Goal: Task Accomplishment & Management: Manage account settings

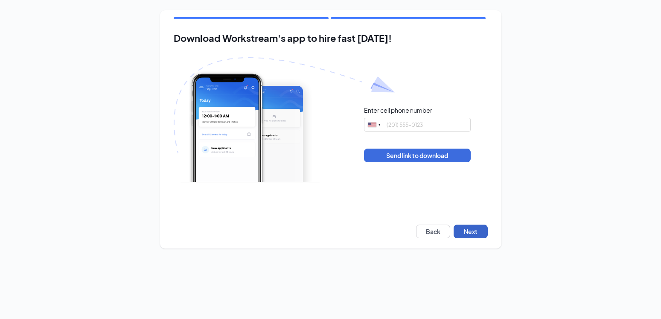
click at [478, 230] on button "Next" at bounding box center [471, 232] width 34 height 14
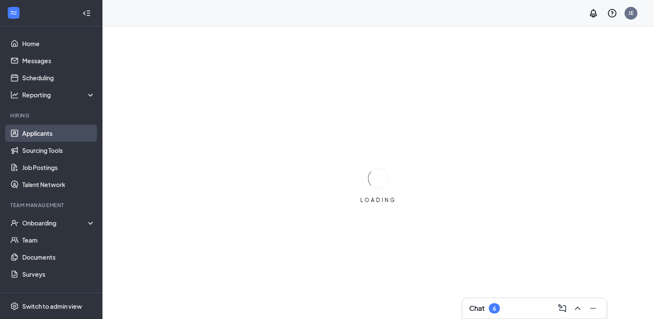
click at [34, 132] on link "Applicants" at bounding box center [58, 133] width 73 height 17
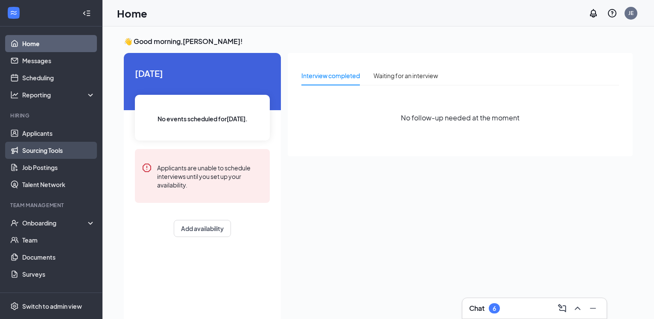
drag, startPoint x: 49, startPoint y: 151, endPoint x: 53, endPoint y: 150, distance: 4.3
click at [50, 151] on link "Sourcing Tools" at bounding box center [58, 150] width 73 height 17
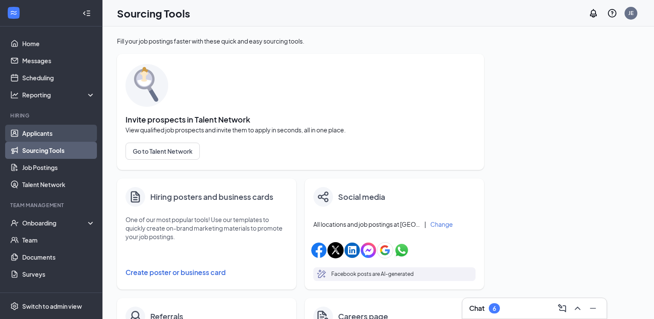
click at [47, 133] on link "Applicants" at bounding box center [58, 133] width 73 height 17
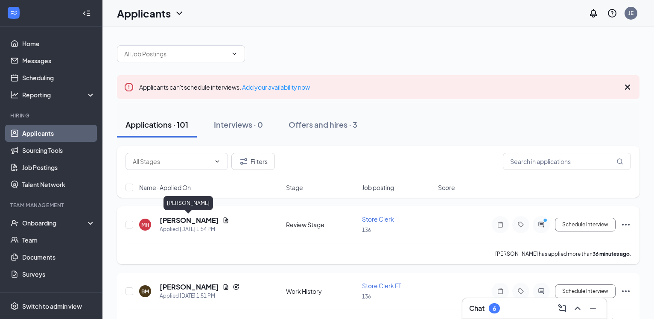
click at [202, 220] on h5 "Malachi Hannon" at bounding box center [189, 220] width 59 height 9
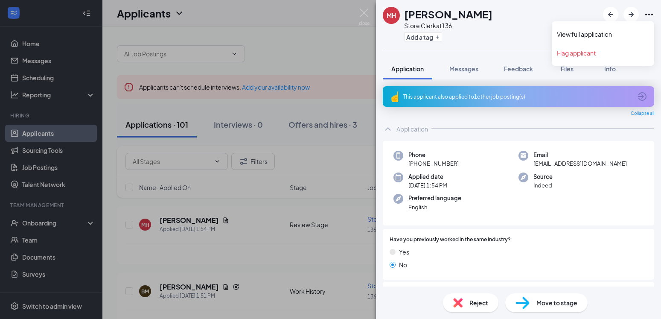
click at [648, 12] on icon "Ellipses" at bounding box center [649, 14] width 10 height 10
click at [606, 34] on link "View full application" at bounding box center [603, 34] width 92 height 9
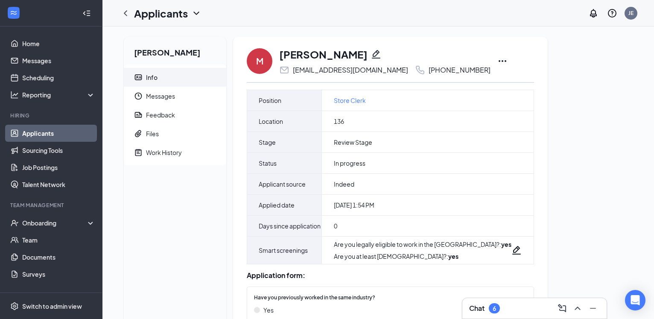
click at [501, 61] on icon "Ellipses" at bounding box center [502, 61] width 10 height 10
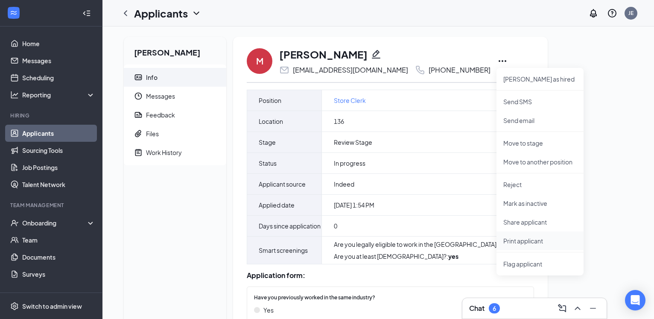
click at [527, 243] on p "Print applicant" at bounding box center [539, 240] width 73 height 9
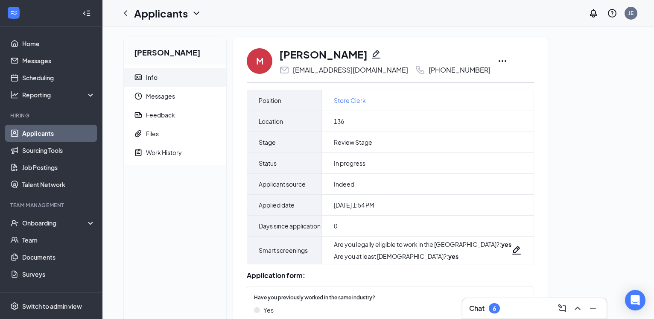
click at [501, 60] on icon "Ellipses" at bounding box center [502, 61] width 10 height 10
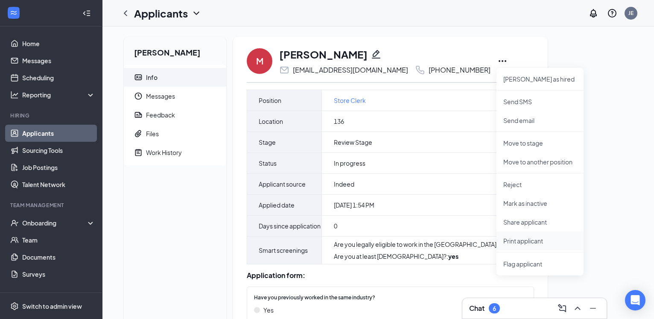
click at [540, 241] on div "[PERSON_NAME] Info Messages Feedback Files Work History M [PERSON_NAME] [PERSON…" at bounding box center [378, 312] width 522 height 551
click at [532, 240] on p "Print applicant" at bounding box center [539, 240] width 73 height 9
